Goal: Book appointment/travel/reservation

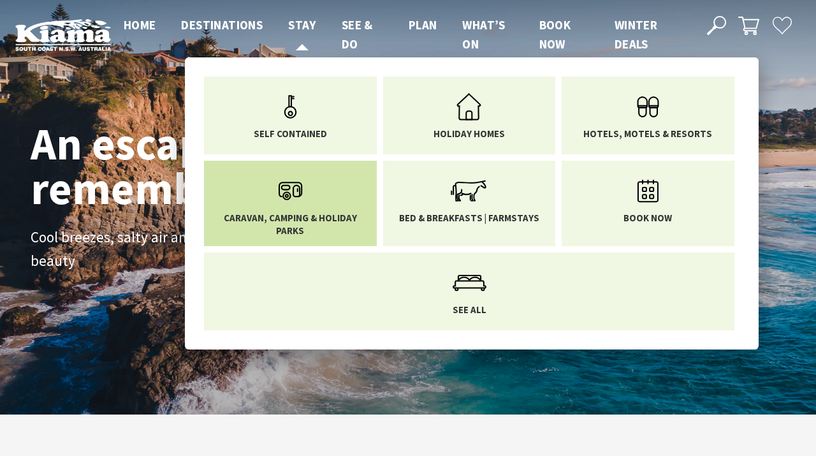
click at [300, 198] on icon "Main Menu" at bounding box center [290, 190] width 41 height 41
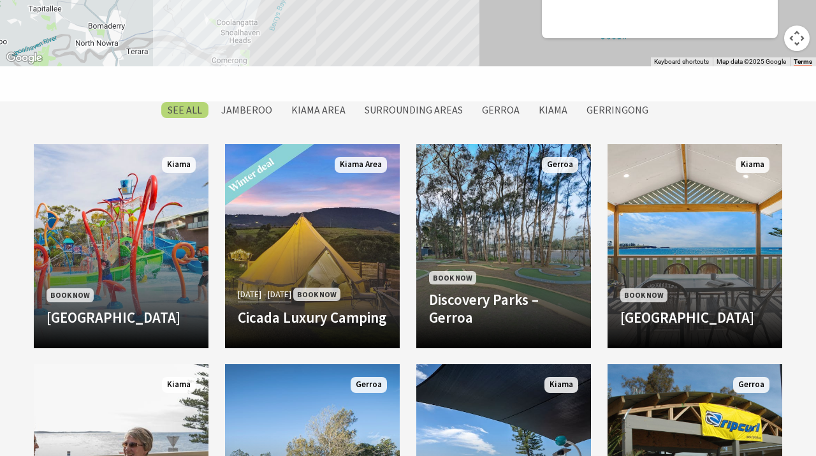
scroll to position [992, 0]
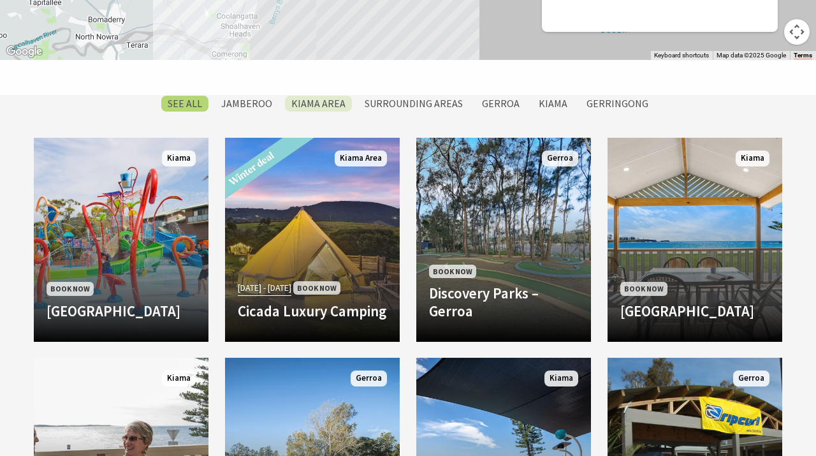
click at [324, 105] on label "Kiama Area" at bounding box center [318, 104] width 67 height 16
click at [0, 0] on input "Kiama Area" at bounding box center [0, 0] width 0 height 0
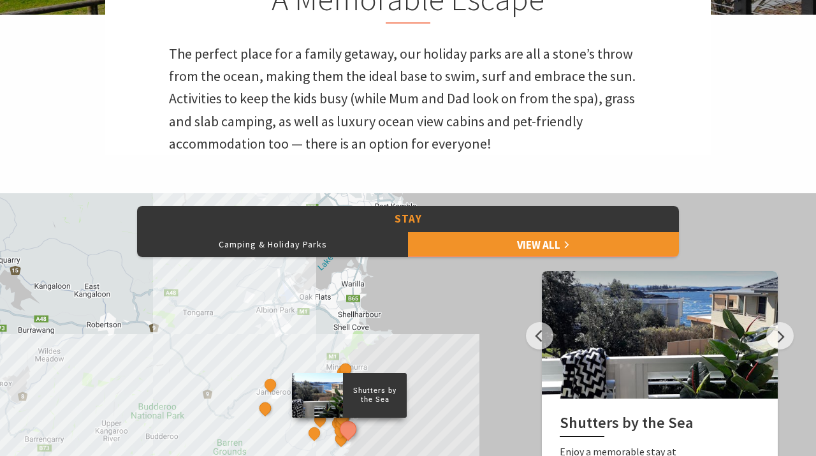
scroll to position [405, 0]
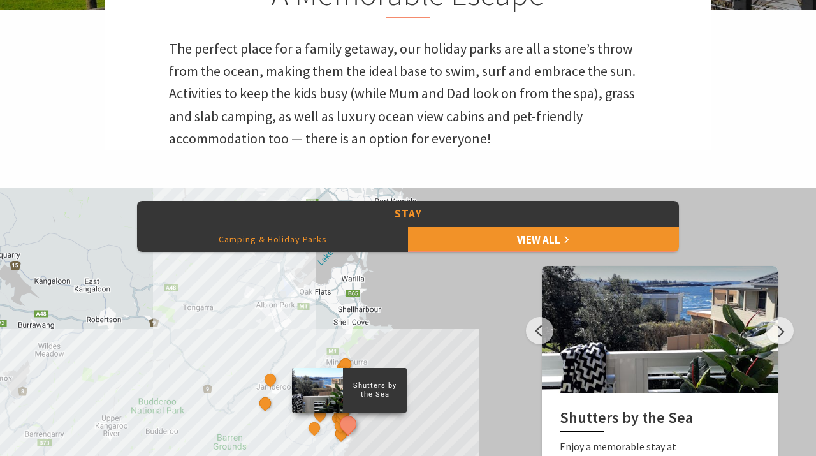
click at [326, 250] on button "Camping & Holiday Parks" at bounding box center [272, 238] width 271 height 25
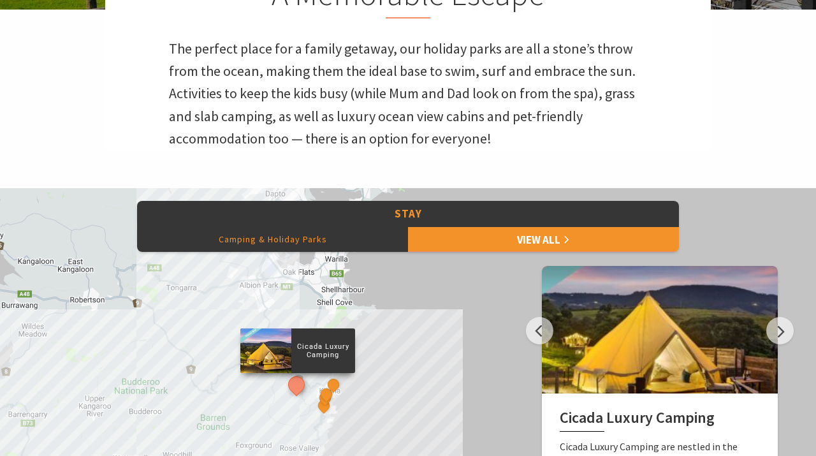
click at [294, 246] on button "Camping & Holiday Parks" at bounding box center [272, 238] width 271 height 25
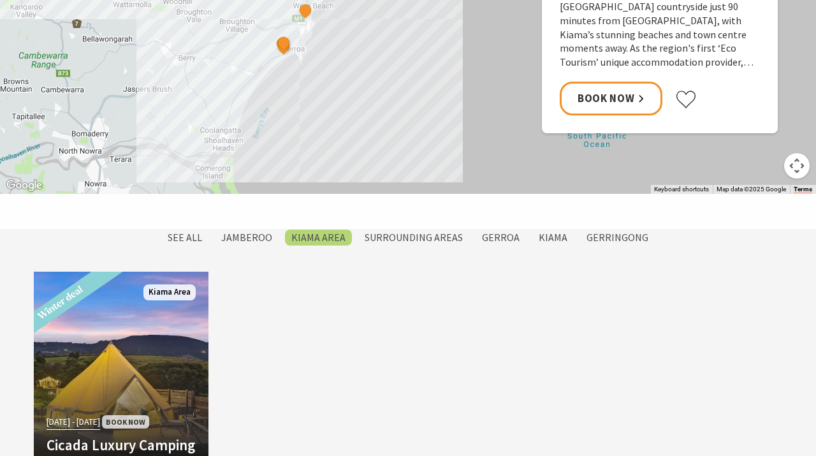
scroll to position [867, 0]
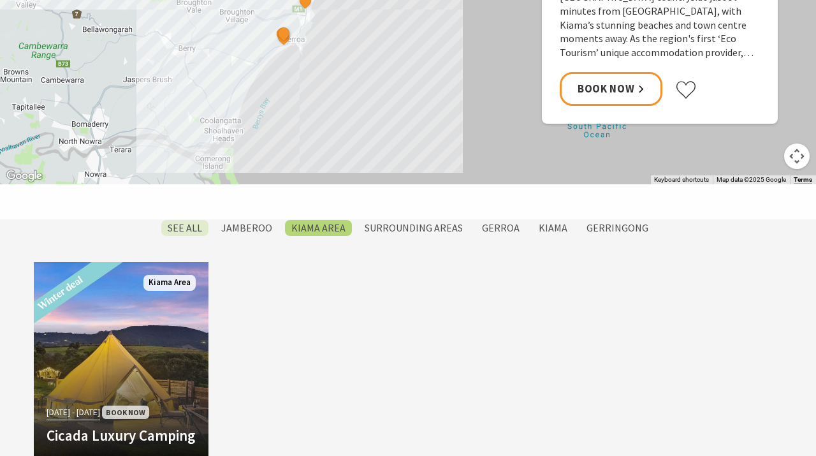
click at [199, 230] on label "SEE All" at bounding box center [184, 228] width 47 height 16
click at [0, 0] on input "SEE All" at bounding box center [0, 0] width 0 height 0
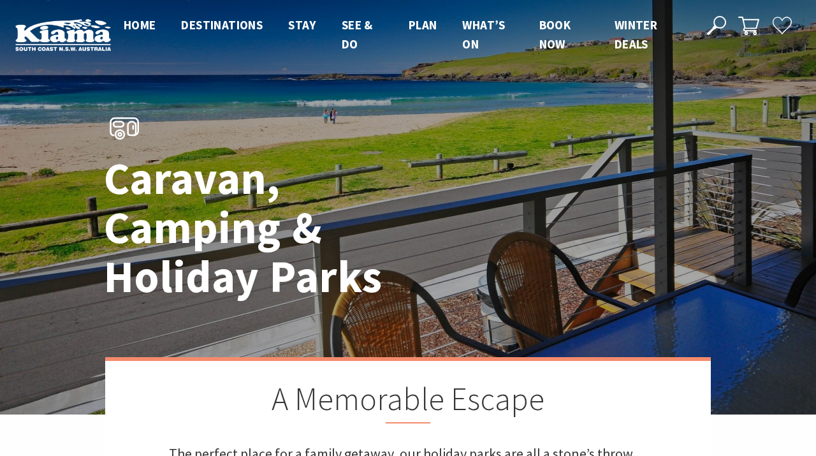
scroll to position [1086, 0]
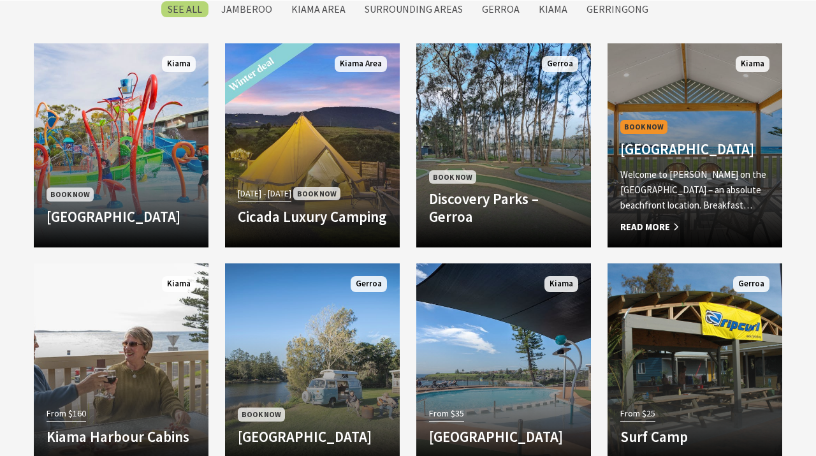
click at [700, 200] on p "Welcome to Kendalls on the Beach Holiday Park – an absolute beachfront location…" at bounding box center [694, 190] width 149 height 46
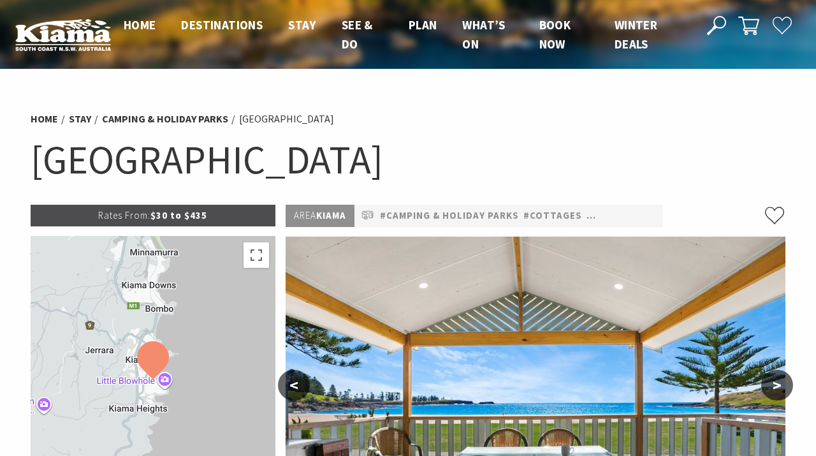
select select "3"
select select "2"
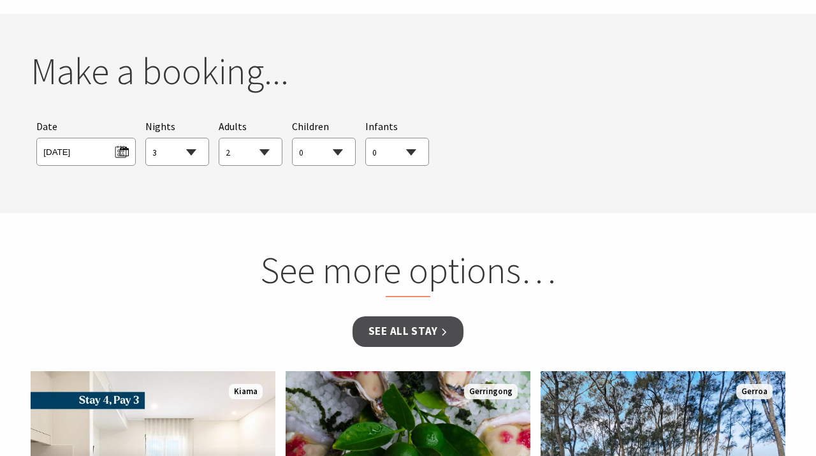
scroll to position [1002, 0]
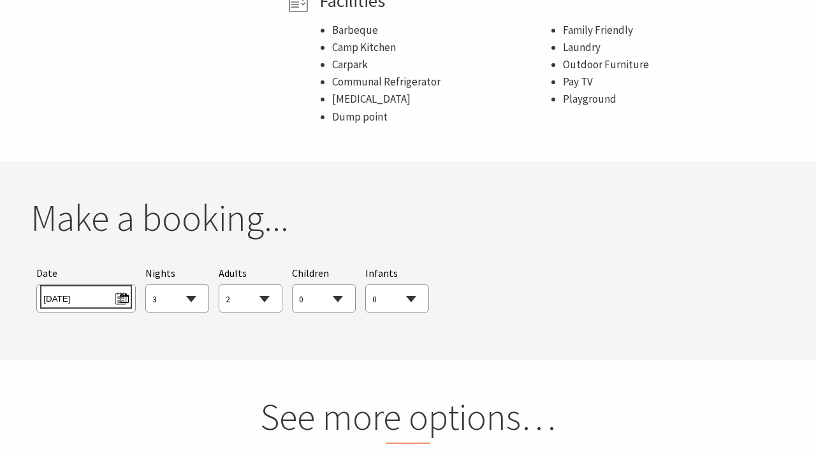
click at [120, 291] on span "[DATE]" at bounding box center [85, 296] width 85 height 17
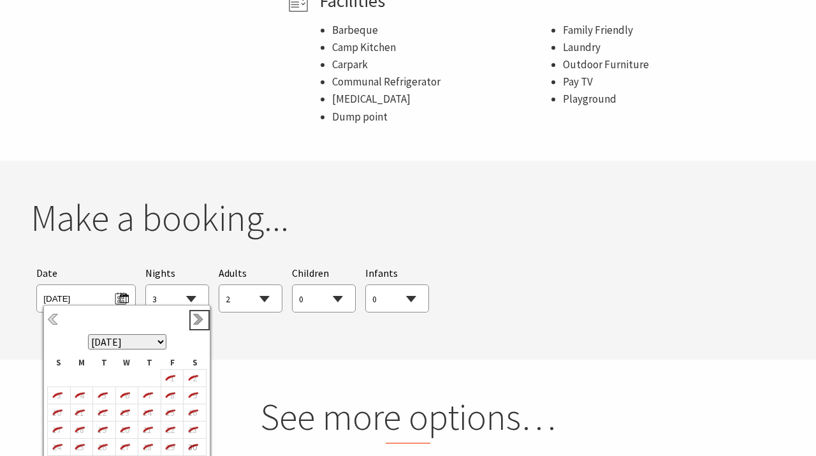
click at [199, 319] on link "Next" at bounding box center [199, 320] width 14 height 14
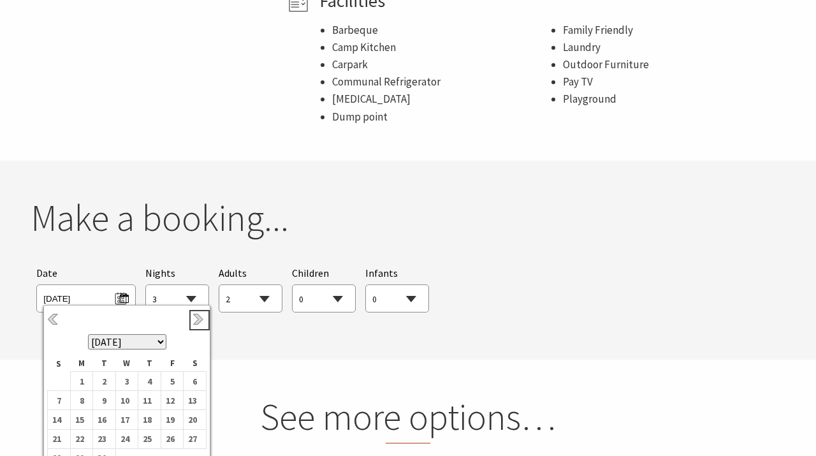
click at [199, 319] on link "Next" at bounding box center [199, 320] width 14 height 14
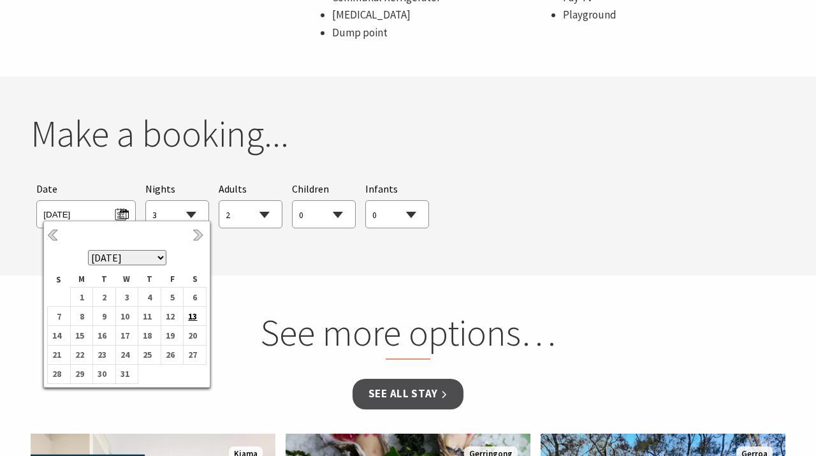
scroll to position [1089, 0]
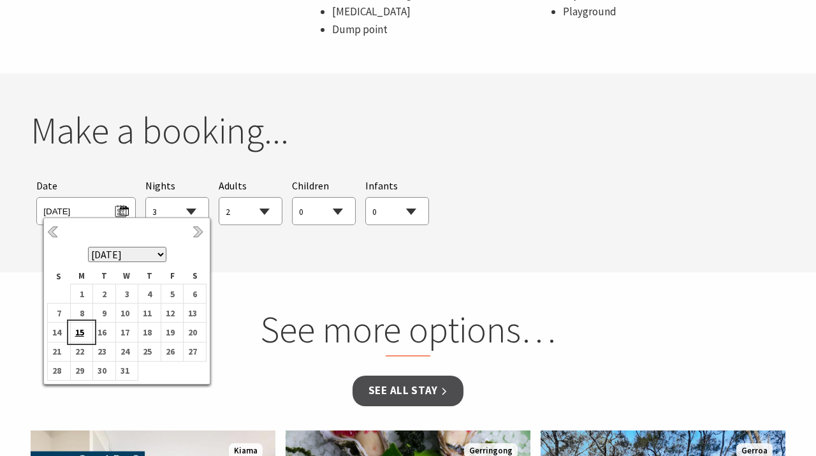
click at [81, 331] on b "15" at bounding box center [79, 332] width 17 height 17
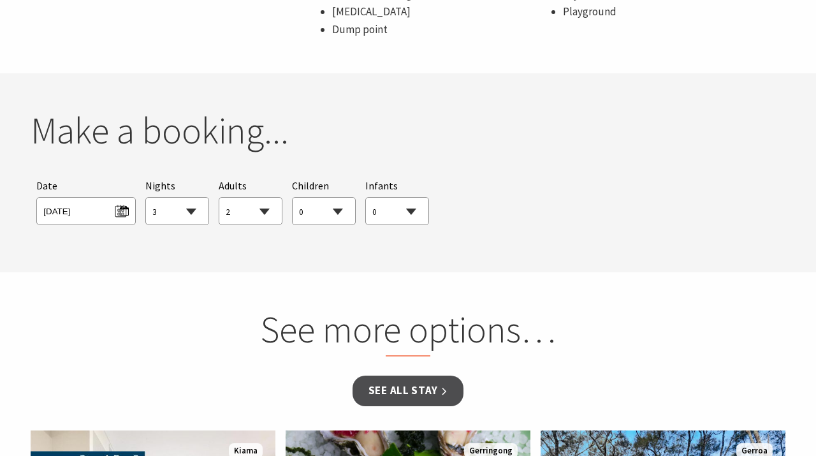
click at [191, 209] on select "1 2 3 4 5 6 7 8 9 10 11 12 13 14 15 16 17 18 19 20 21 22 23 24 25 26 27 28 29 30" at bounding box center [177, 212] width 62 height 28
click at [329, 210] on select "0 1 2 3 4 5 6 7 8 9 10 11 12 13 14 15 16 17 18 19 20 21 22 23 24 25 26 27 28 29…" at bounding box center [324, 212] width 62 height 28
select select "2"
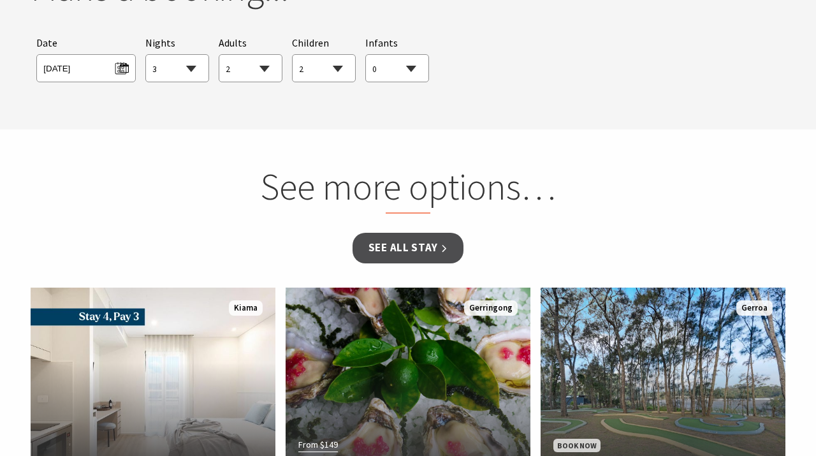
scroll to position [1235, 0]
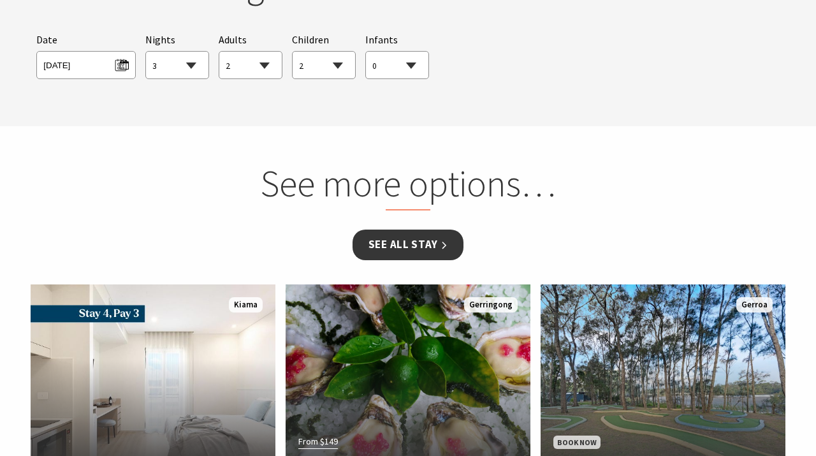
click at [402, 248] on link "See all Stay" at bounding box center [407, 244] width 111 height 30
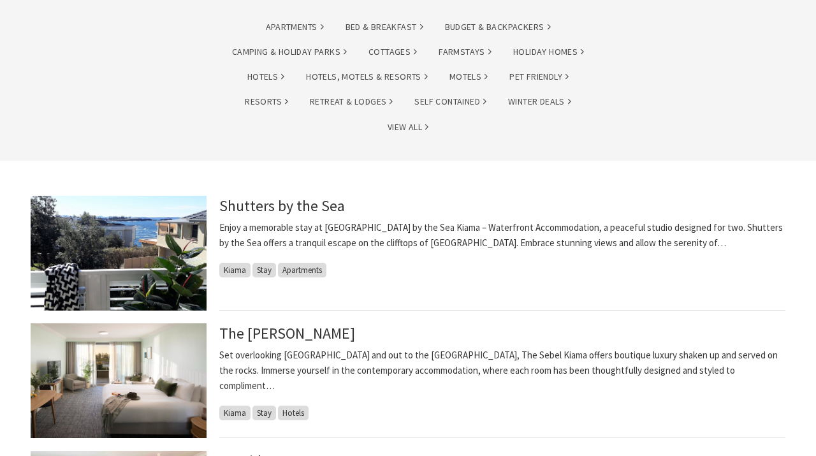
scroll to position [162, 0]
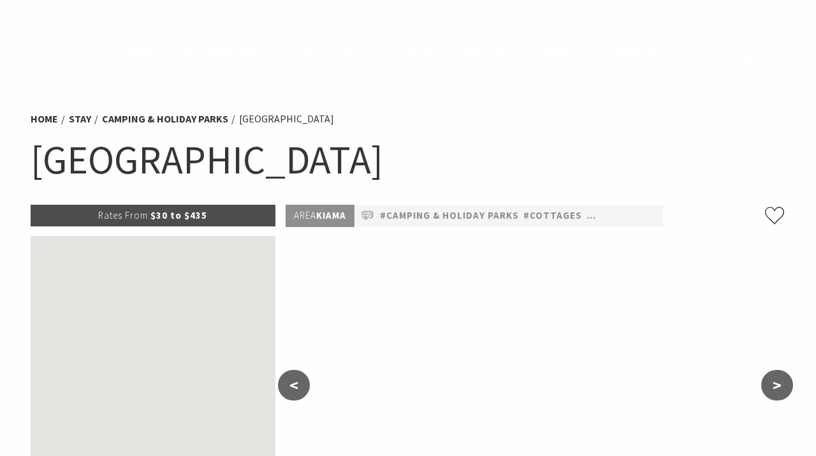
scroll to position [1235, 0]
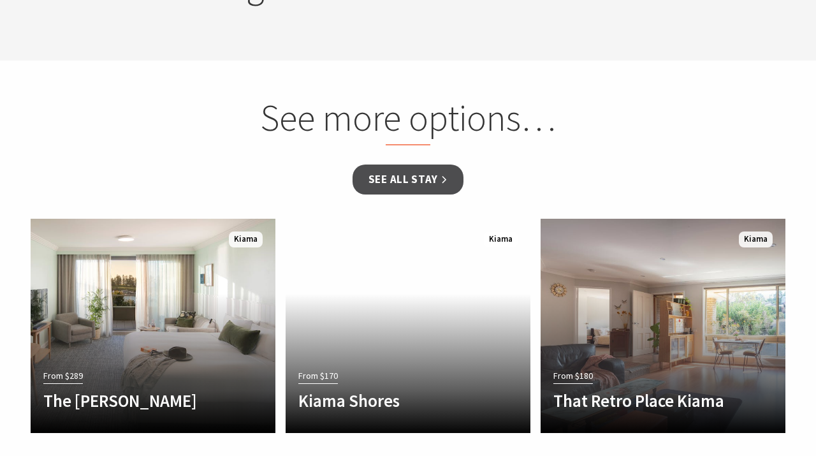
select select "3"
select select "2"
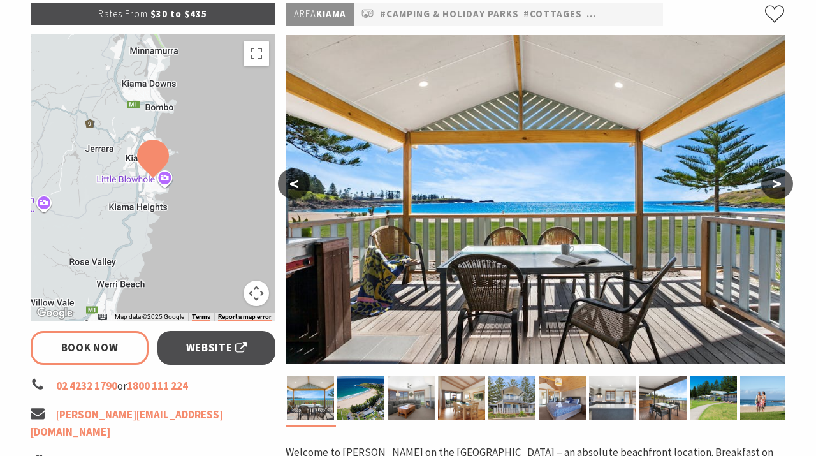
scroll to position [202, 0]
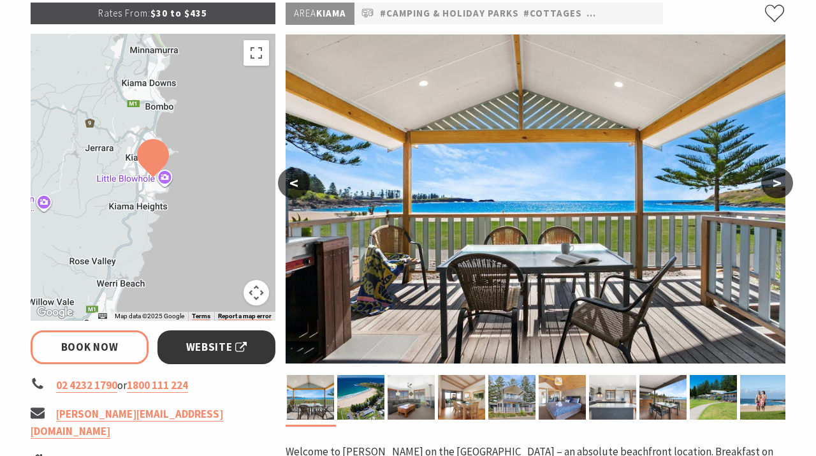
click at [191, 349] on span "Website" at bounding box center [216, 346] width 61 height 17
